Goal: Information Seeking & Learning: Understand process/instructions

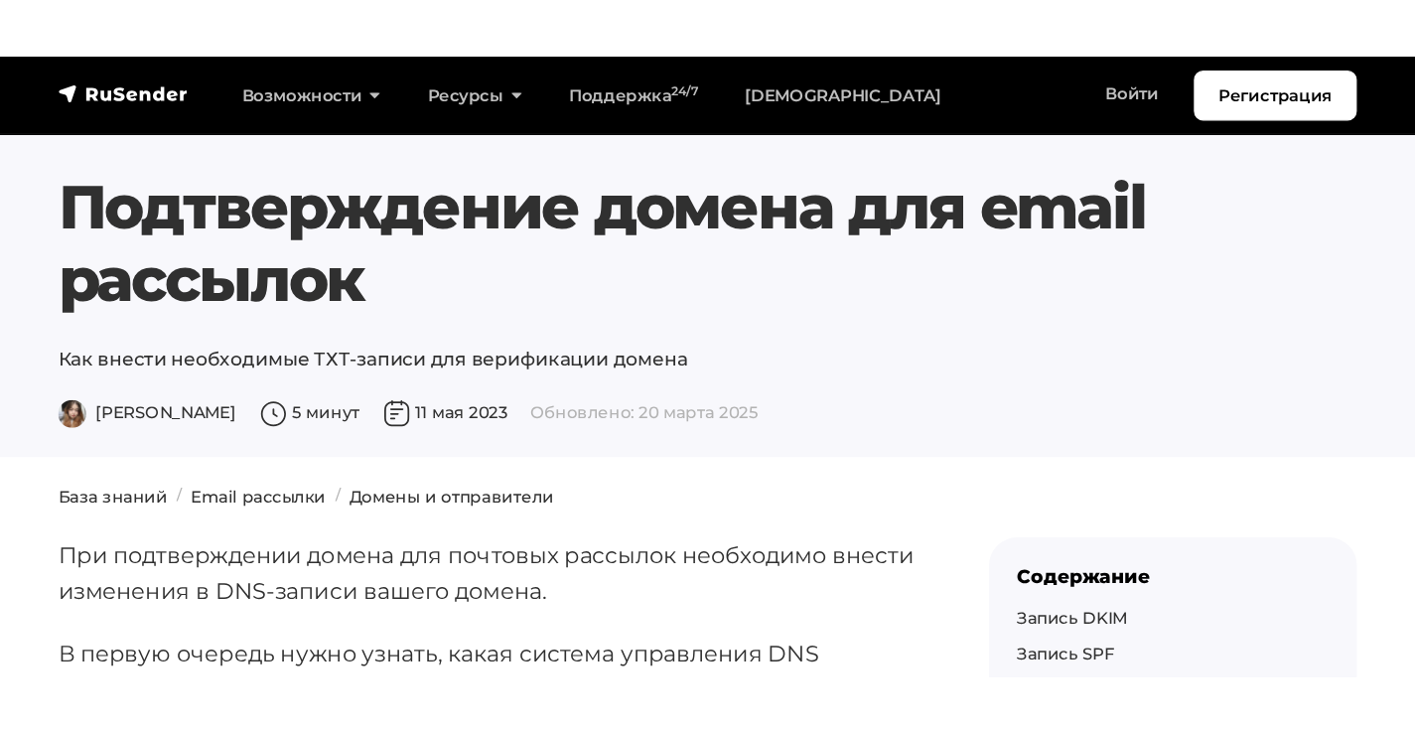
scroll to position [199, 0]
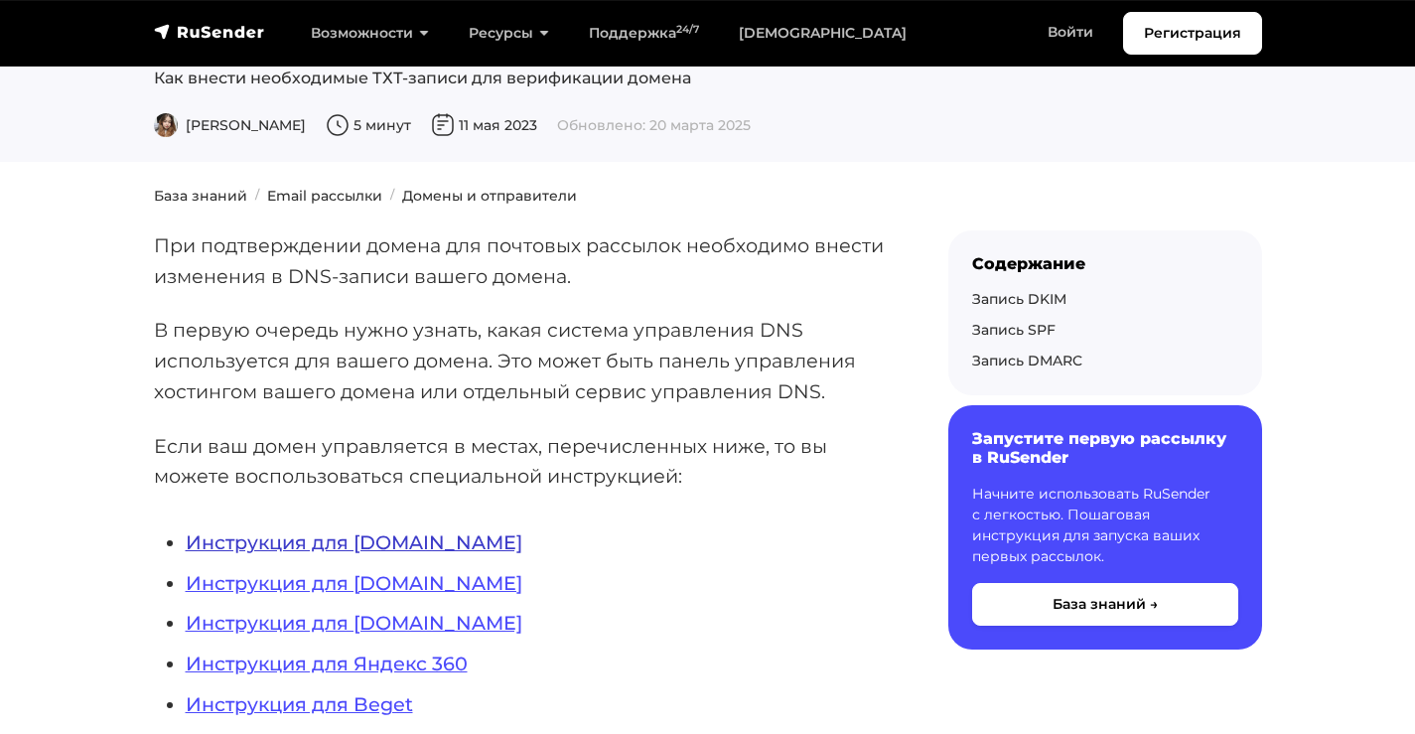
click at [342, 528] on link "Инструкция для REG.RU" at bounding box center [354, 542] width 337 height 24
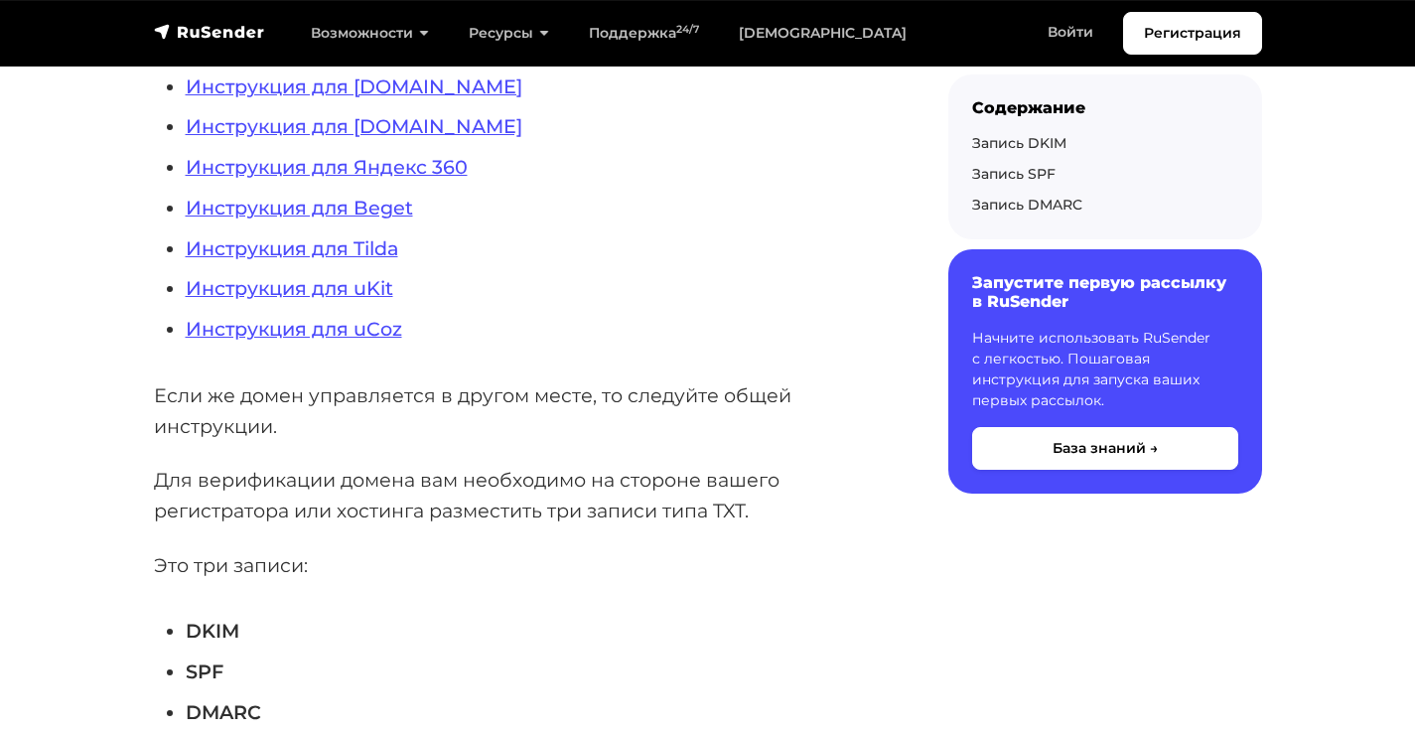
scroll to position [397, 0]
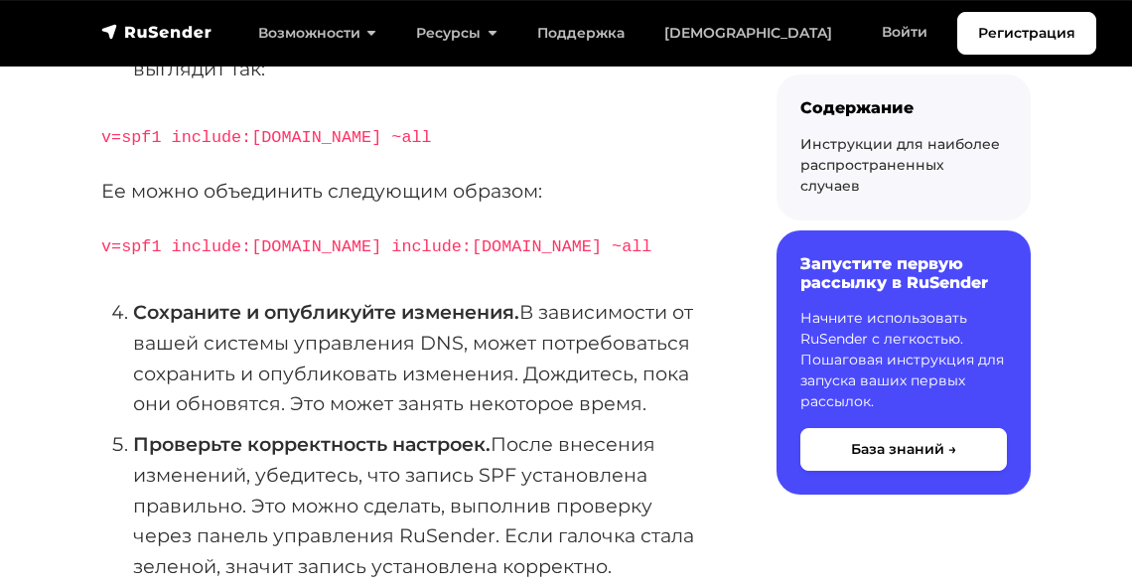
scroll to position [1112, 0]
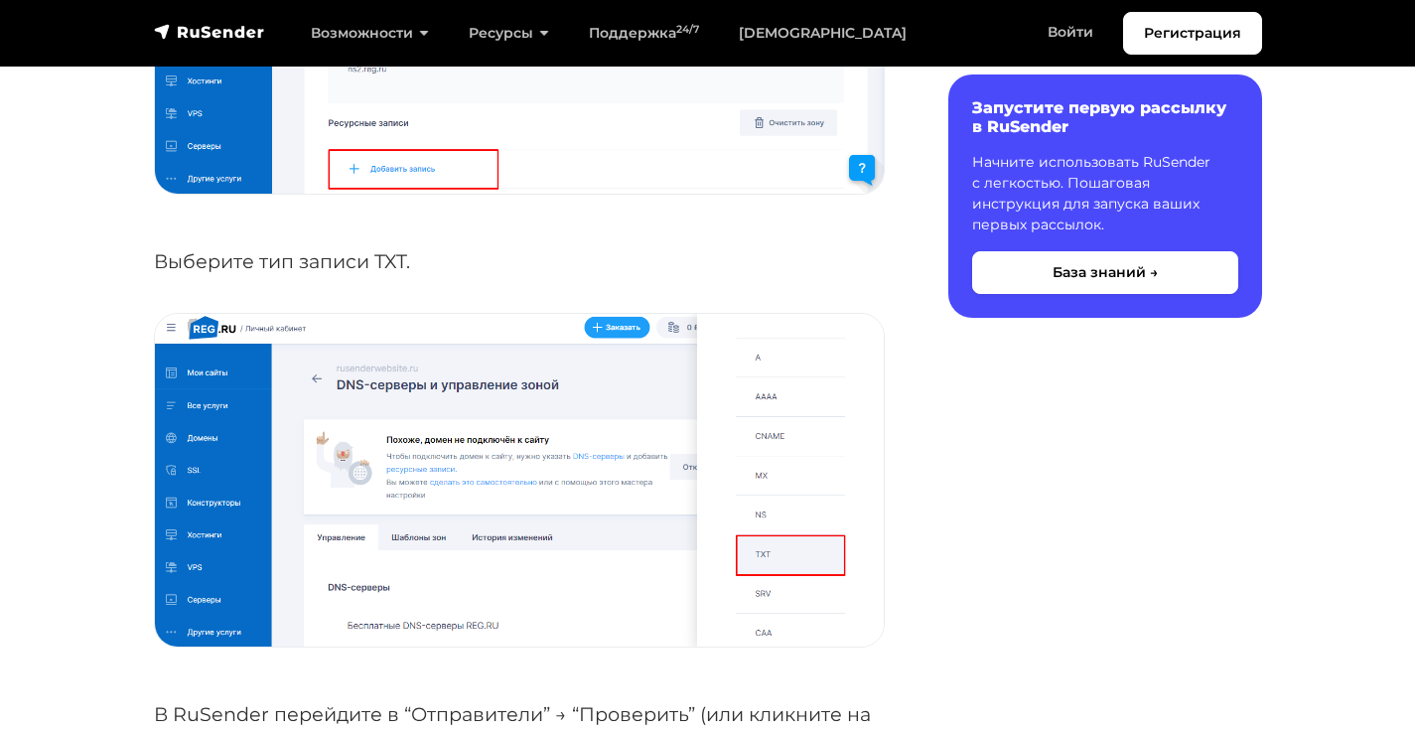
scroll to position [2283, 0]
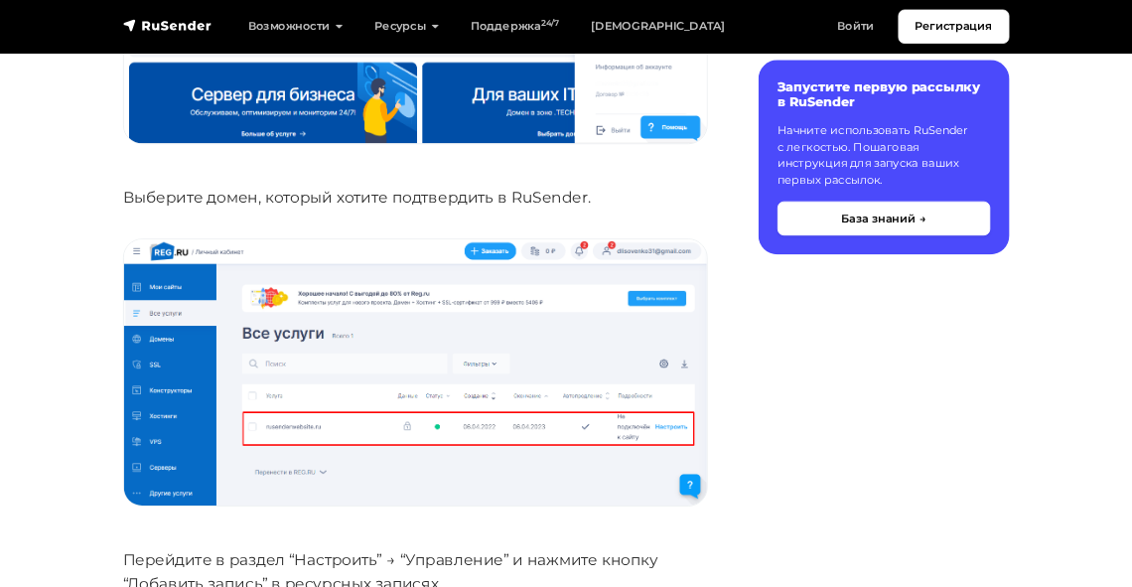
scroll to position [1588, 0]
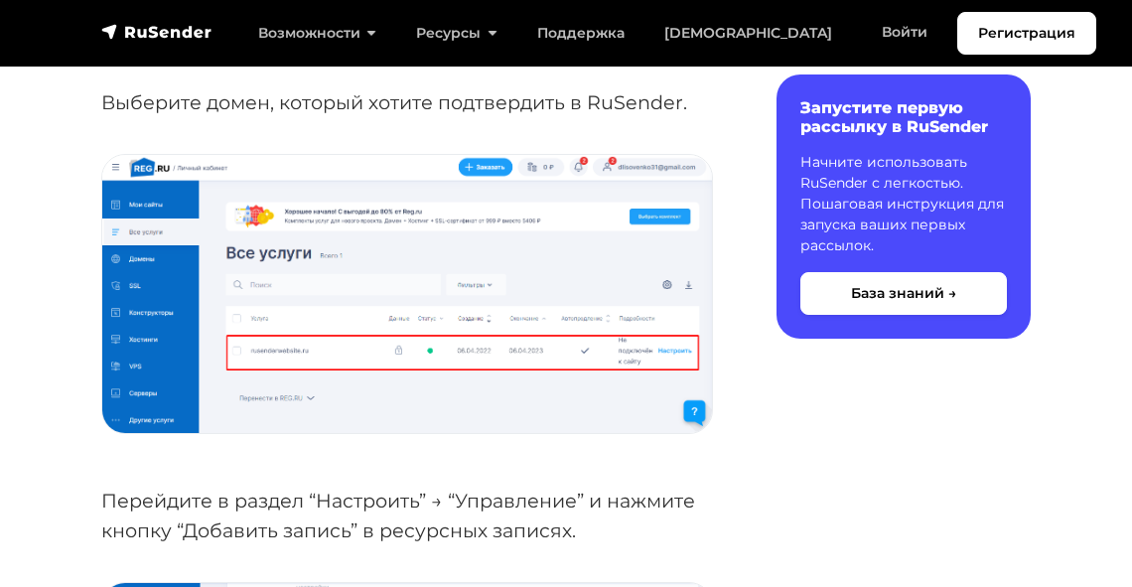
drag, startPoint x: 1345, startPoint y: 5, endPoint x: 624, endPoint y: 433, distance: 838.1
click at [624, 485] on p "Перейдите в раздел “Настроить” → “Управление” и нажмите кнопку “Добавить запись…" at bounding box center [406, 515] width 611 height 61
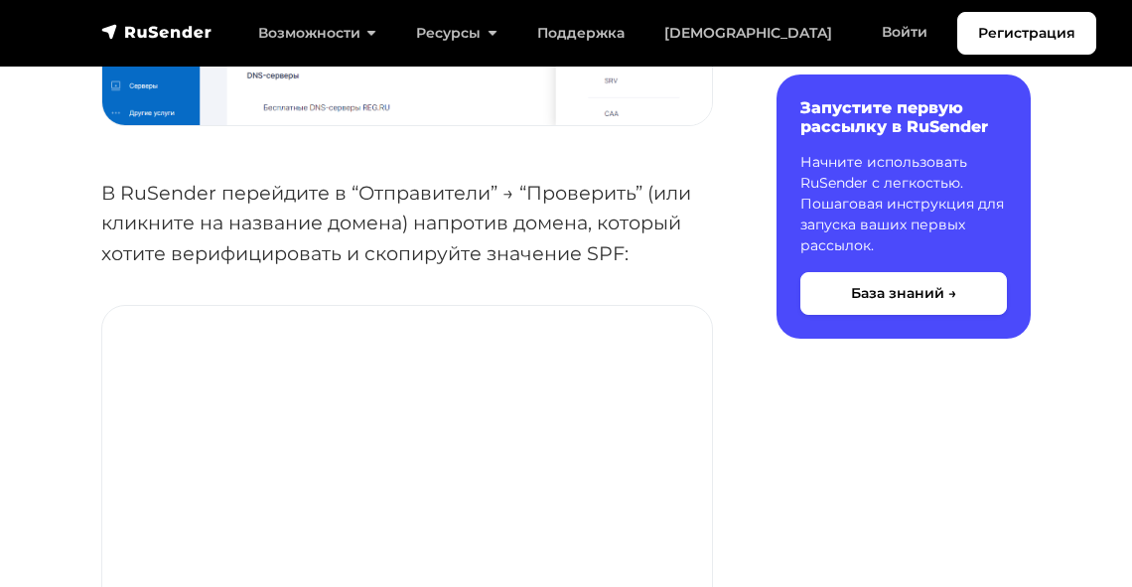
scroll to position [2621, 0]
